Goal: Navigation & Orientation: Find specific page/section

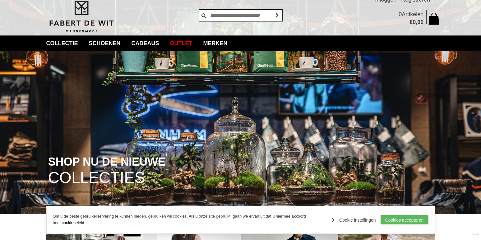
scroll to position [31, 0]
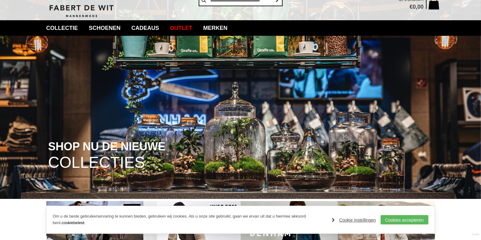
click at [322, 134] on img at bounding box center [240, 84] width 481 height 230
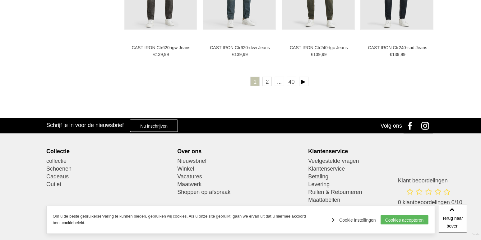
scroll to position [1224, 0]
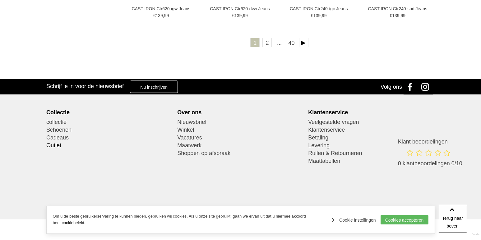
click at [59, 146] on link "Outlet" at bounding box center [109, 145] width 127 height 8
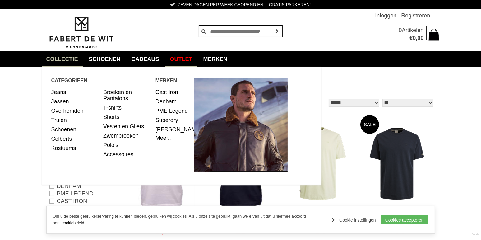
click at [63, 59] on link "collectie" at bounding box center [62, 59] width 41 height 16
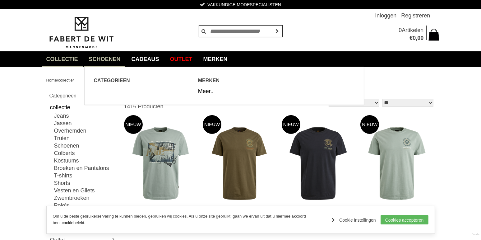
click at [102, 54] on link "Schoenen" at bounding box center [104, 59] width 41 height 16
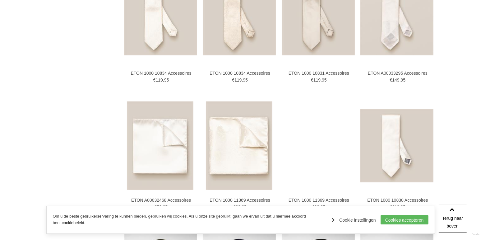
scroll to position [964, 0]
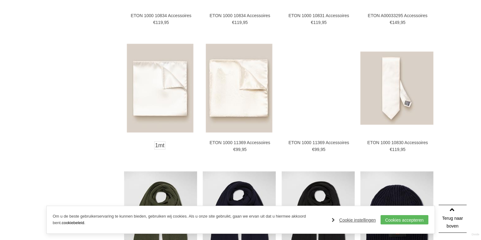
click at [154, 87] on img at bounding box center [160, 88] width 67 height 89
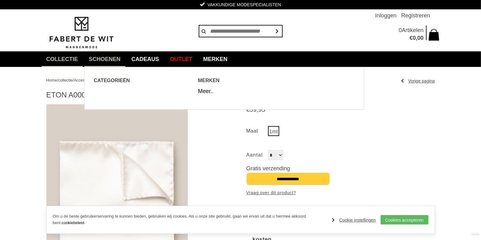
click at [104, 59] on link "Schoenen" at bounding box center [104, 59] width 41 height 16
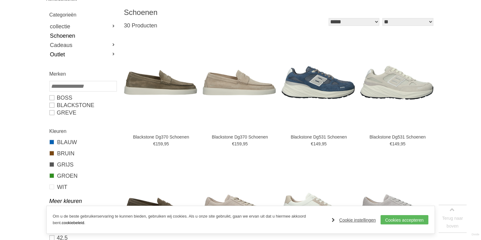
scroll to position [93, 0]
